Goal: Entertainment & Leisure: Consume media (video, audio)

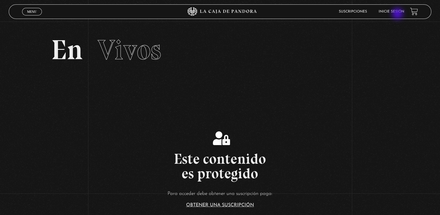
click at [398, 14] on li "Inicie sesión" at bounding box center [392, 11] width 26 height 9
click at [396, 12] on link "Inicie sesión" at bounding box center [392, 11] width 26 height 3
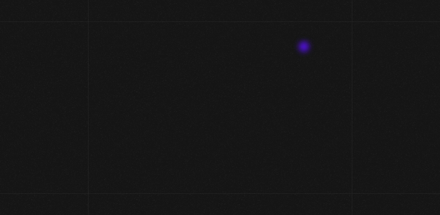
type input "machoporras43@gmail.com"
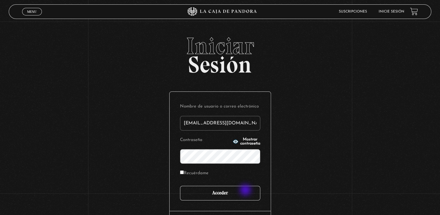
click at [246, 190] on input "Acceder" at bounding box center [220, 192] width 80 height 15
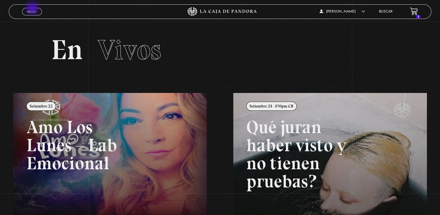
click at [33, 9] on link "Menu Cerrar" at bounding box center [32, 12] width 20 height 8
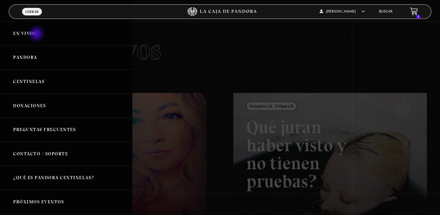
click at [37, 34] on link "En vivos" at bounding box center [66, 34] width 132 height 24
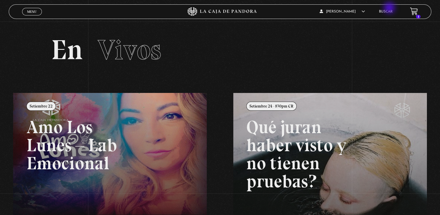
click at [390, 8] on li "Buscar" at bounding box center [386, 11] width 14 height 9
click at [390, 10] on li "Buscar" at bounding box center [386, 11] width 14 height 9
click at [389, 12] on link "Buscar" at bounding box center [386, 11] width 14 height 3
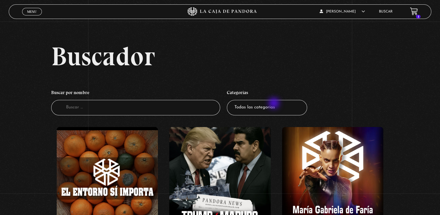
click at [274, 103] on select "Todas las categorías 11:11 Humanitario (1) Amo los Lunes (3) Análisis de series…" at bounding box center [267, 107] width 80 height 15
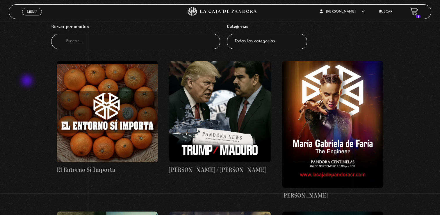
scroll to position [58, 0]
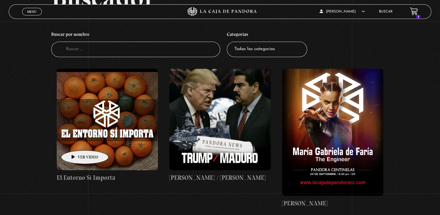
click at [76, 141] on figure at bounding box center [107, 119] width 101 height 101
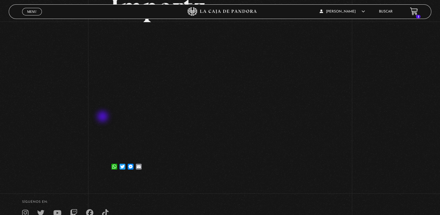
scroll to position [58, 0]
